Goal: Navigation & Orientation: Find specific page/section

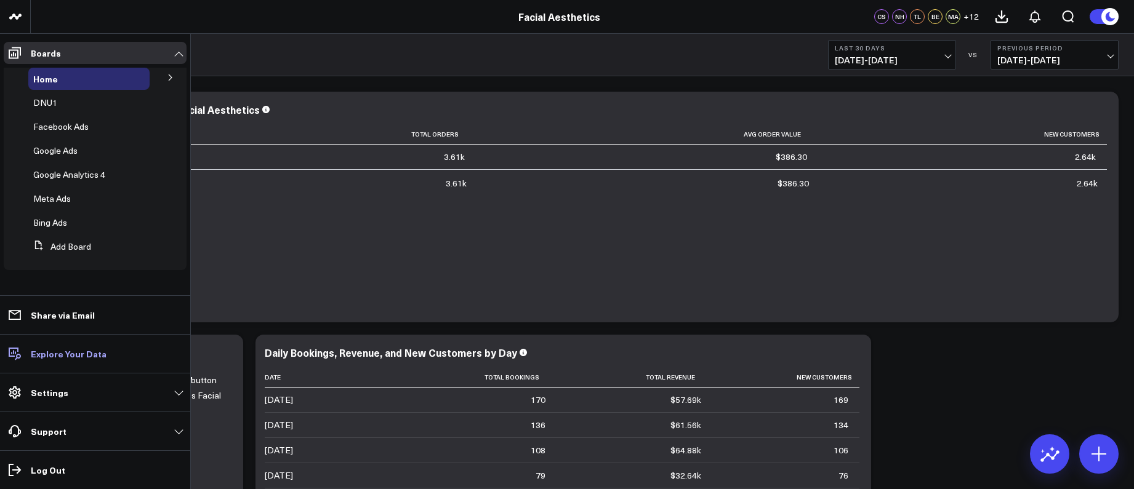
click at [59, 359] on p "Explore Your Data" at bounding box center [69, 354] width 76 height 10
click at [75, 351] on p "Explore Your Data" at bounding box center [69, 354] width 76 height 10
